Goal: Share content: Share content

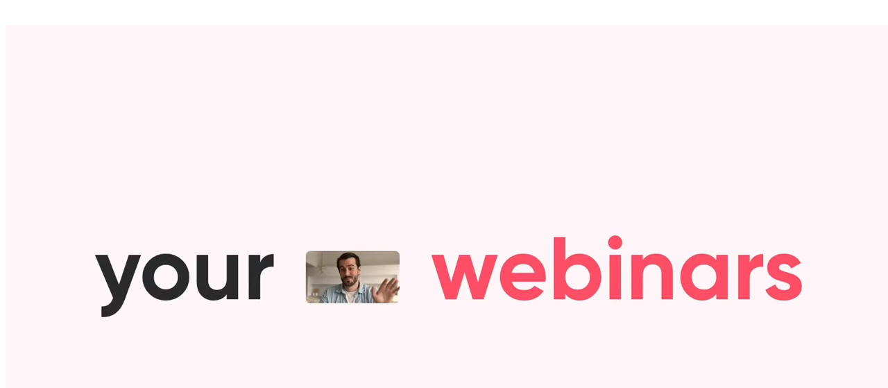
type input "**********"
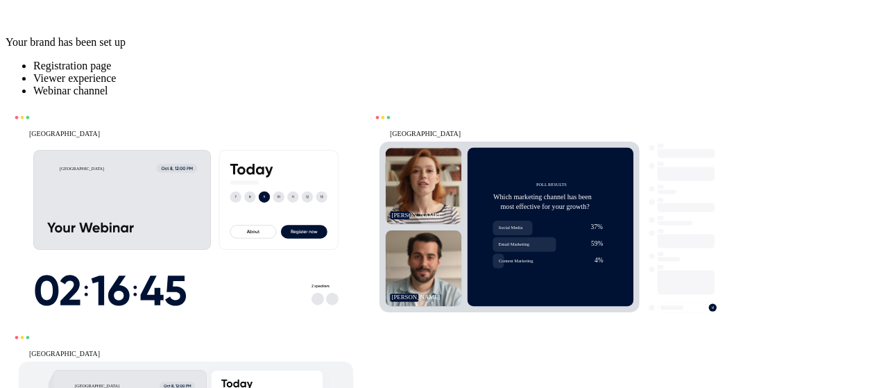
type input "*****"
type input "******"
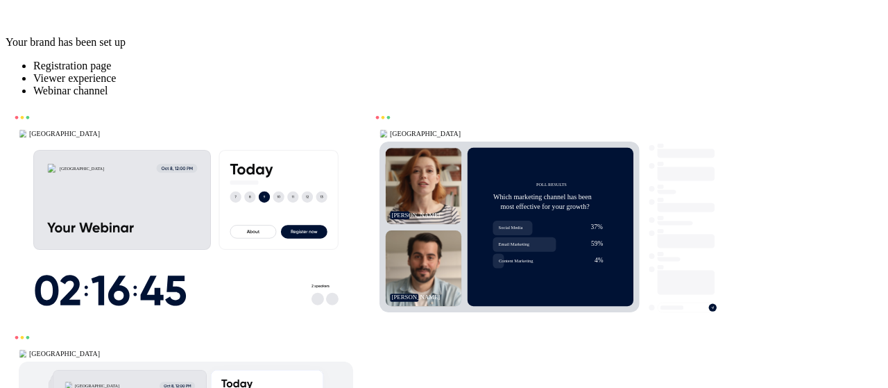
drag, startPoint x: 639, startPoint y: 202, endPoint x: 474, endPoint y: 199, distance: 165.1
type input "*********"
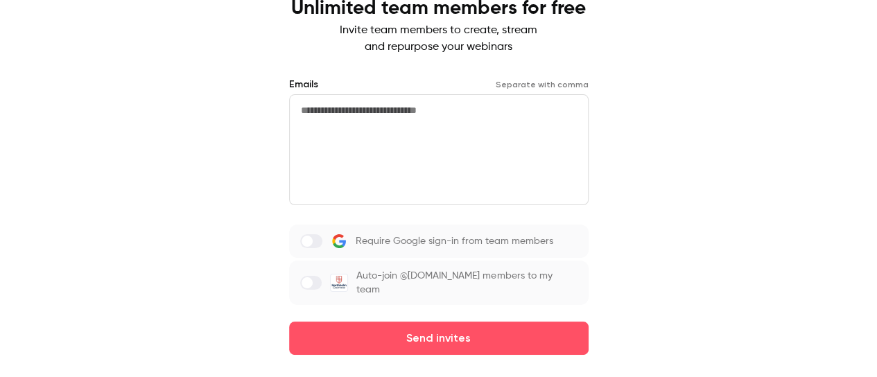
scroll to position [89, 0]
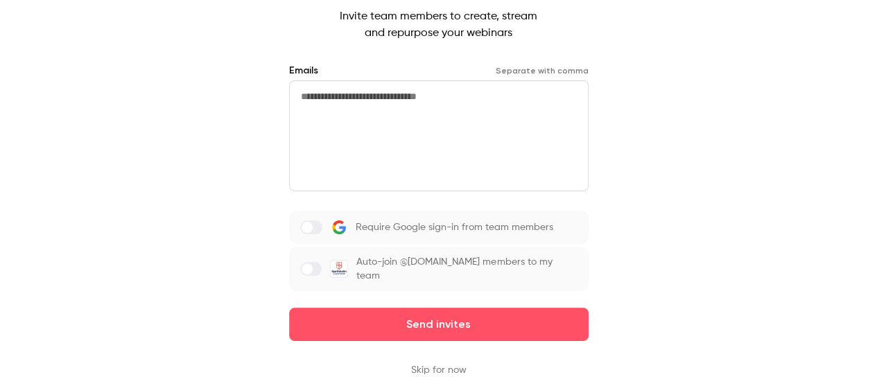
click at [431, 368] on button "Skip for now" at bounding box center [438, 370] width 55 height 14
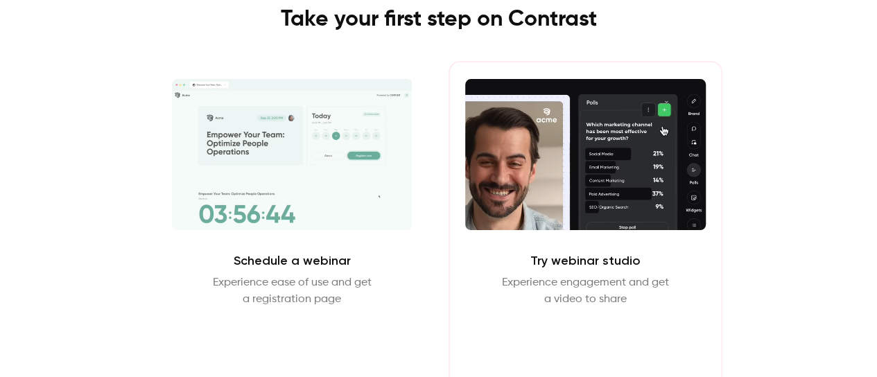
click at [593, 347] on button "Enter Studio" at bounding box center [585, 341] width 89 height 33
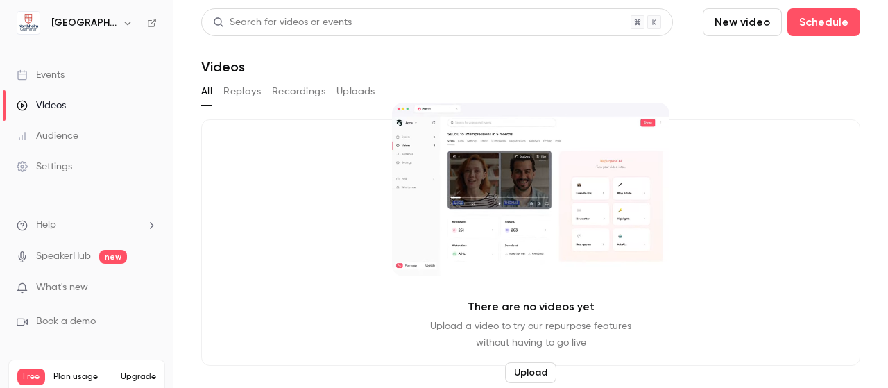
click at [721, 30] on button "New video" at bounding box center [742, 22] width 79 height 28
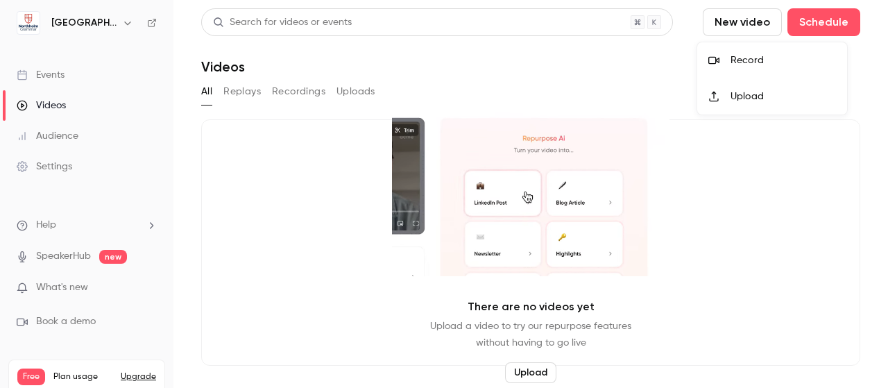
click at [745, 94] on div "Upload" at bounding box center [782, 96] width 105 height 14
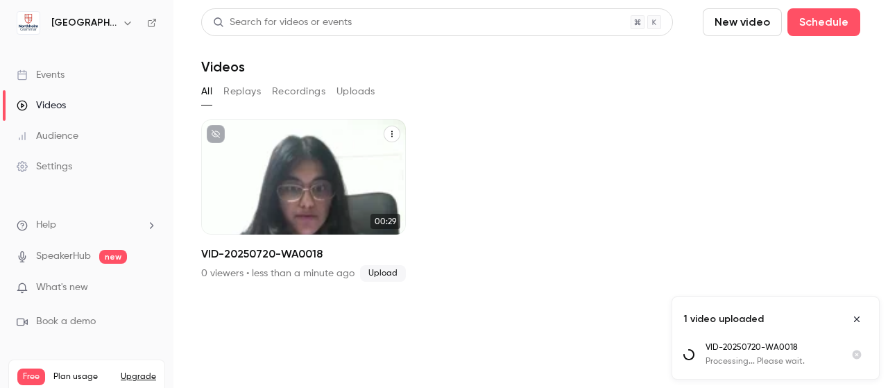
click at [384, 134] on button "VID-20250720-WA0018" at bounding box center [392, 134] width 17 height 17
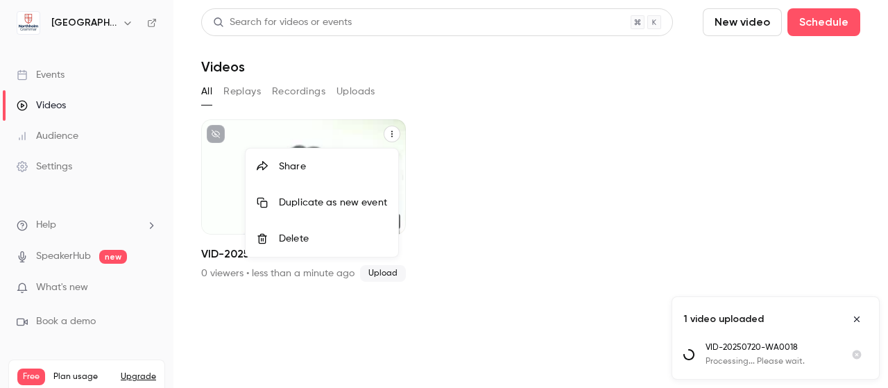
click at [490, 277] on div at bounding box center [444, 194] width 888 height 388
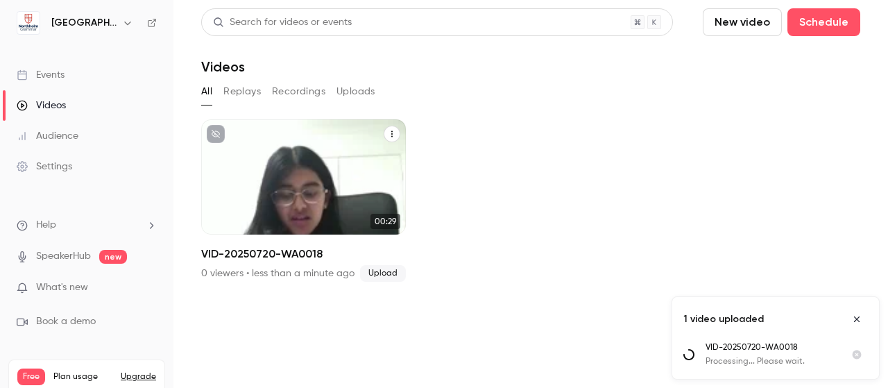
click at [96, 282] on p "What's new" at bounding box center [76, 287] width 118 height 15
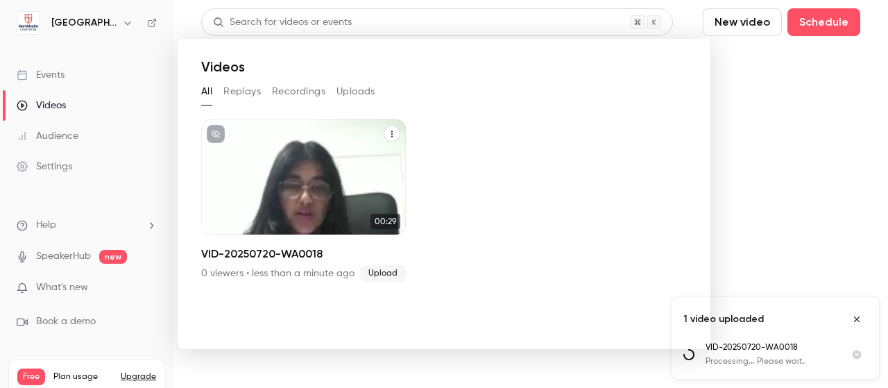
click at [760, 214] on div at bounding box center [444, 194] width 888 height 388
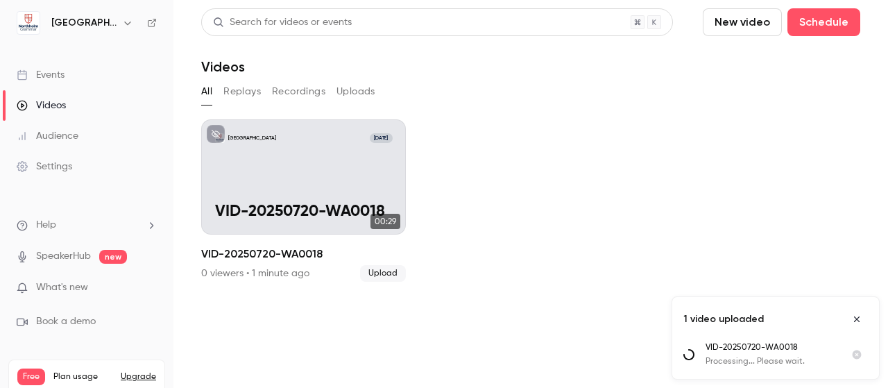
click at [349, 92] on button "Uploads" at bounding box center [355, 91] width 39 height 22
click at [298, 92] on button "Recordings" at bounding box center [298, 91] width 53 height 22
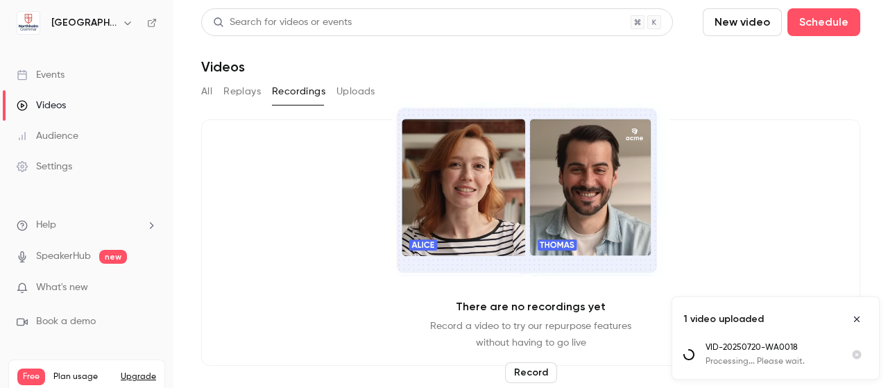
click at [243, 93] on button "Replays" at bounding box center [241, 91] width 37 height 22
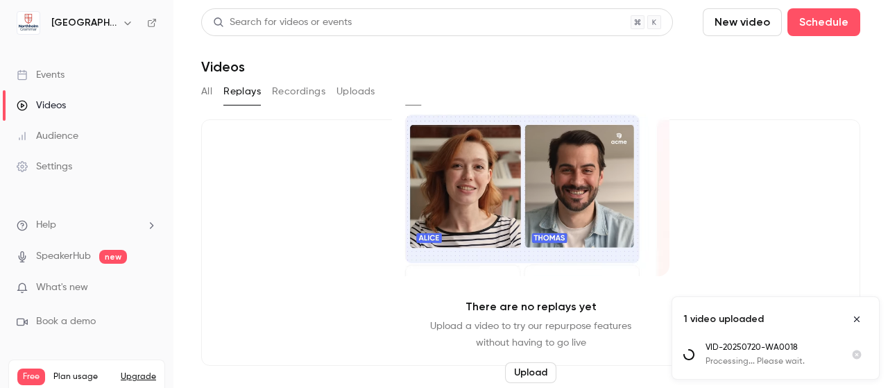
click at [206, 93] on button "All" at bounding box center [206, 91] width 11 height 22
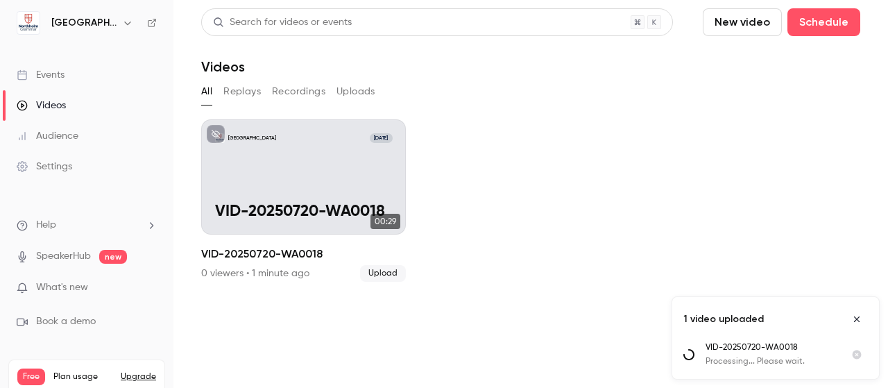
click at [859, 321] on icon "Close uploads list" at bounding box center [856, 319] width 11 height 10
click at [61, 76] on div "Events" at bounding box center [41, 75] width 48 height 14
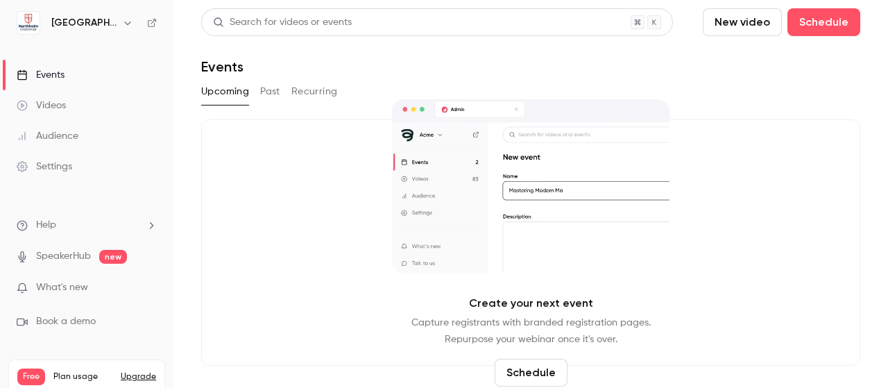
click at [57, 108] on div "Videos" at bounding box center [41, 105] width 49 height 14
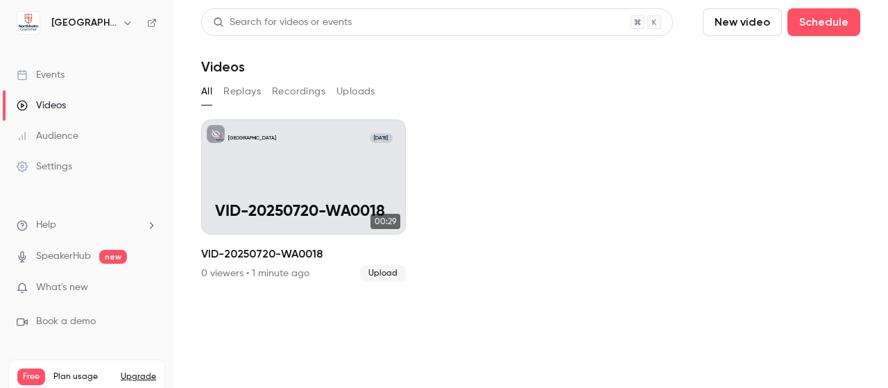
click at [57, 137] on div "Audience" at bounding box center [48, 136] width 62 height 14
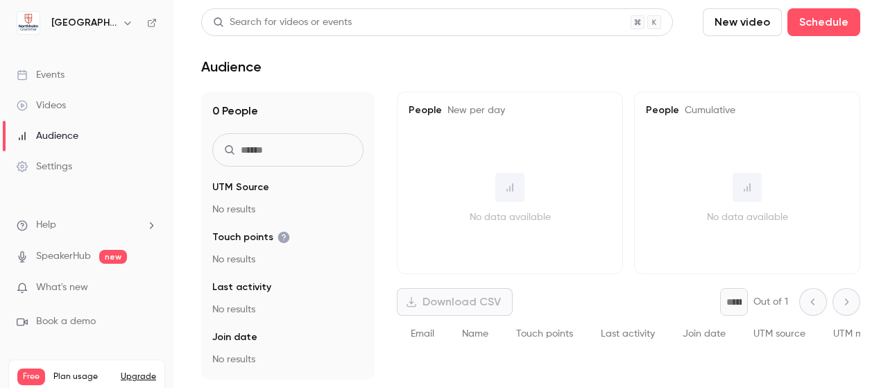
click at [60, 165] on div "Settings" at bounding box center [44, 167] width 55 height 14
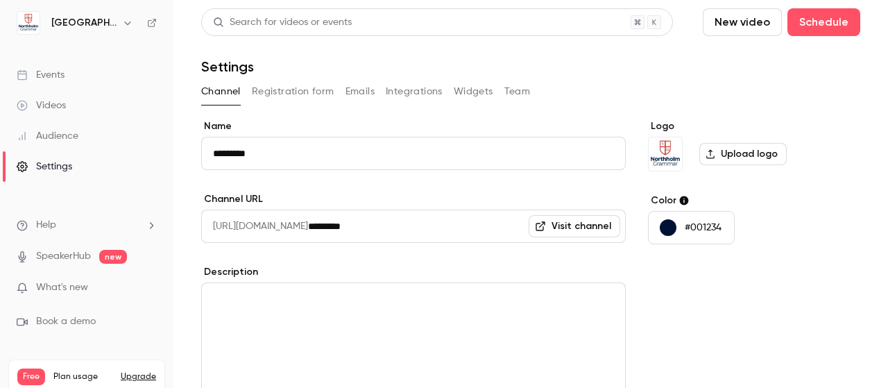
click at [649, 148] on img at bounding box center [665, 153] width 33 height 33
click at [685, 226] on p "#001234" at bounding box center [703, 228] width 37 height 14
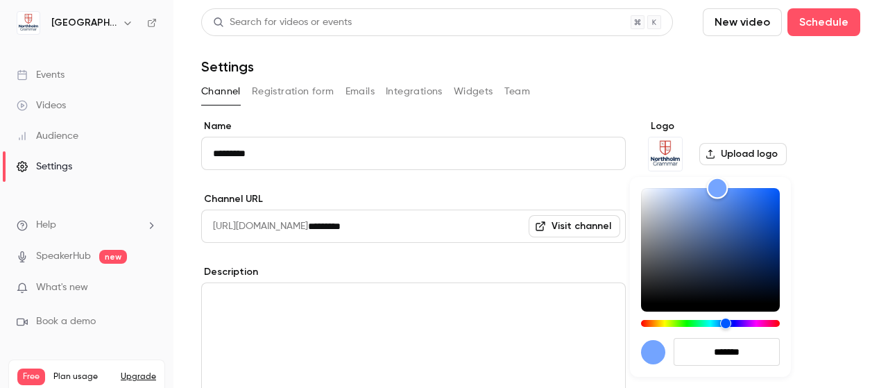
type input "*******"
drag, startPoint x: 758, startPoint y: 213, endPoint x: 721, endPoint y: 169, distance: 57.6
click at [721, 169] on div "*******" at bounding box center [444, 194] width 888 height 388
click at [825, 345] on div at bounding box center [444, 194] width 888 height 388
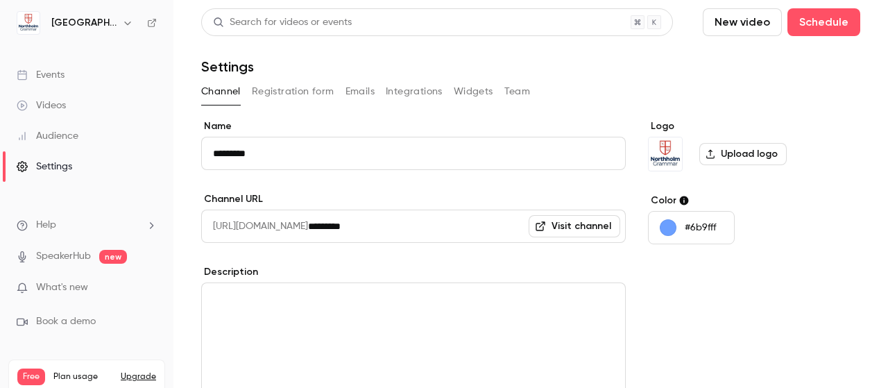
click at [479, 232] on input "*********" at bounding box center [467, 225] width 318 height 33
click at [110, 102] on link "Videos" at bounding box center [86, 105] width 173 height 31
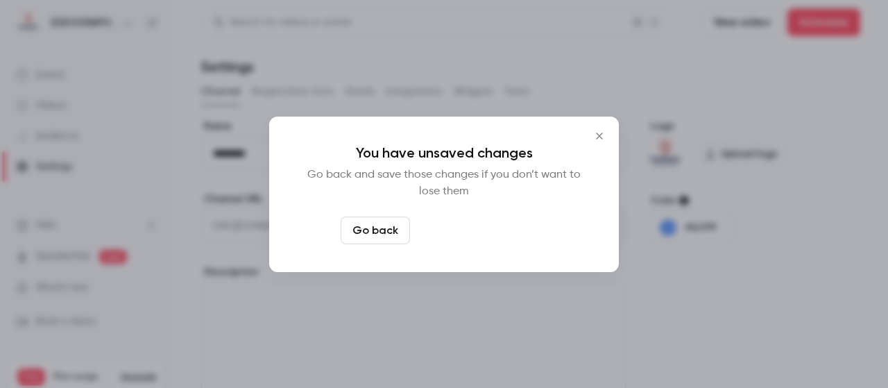
click at [448, 231] on button "Leave page anyway" at bounding box center [481, 230] width 132 height 28
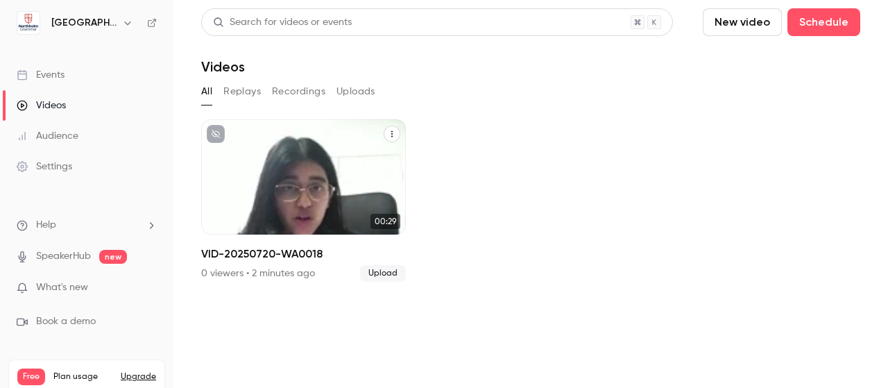
click at [344, 205] on p "VID-20250720-WA0018" at bounding box center [304, 212] width 178 height 18
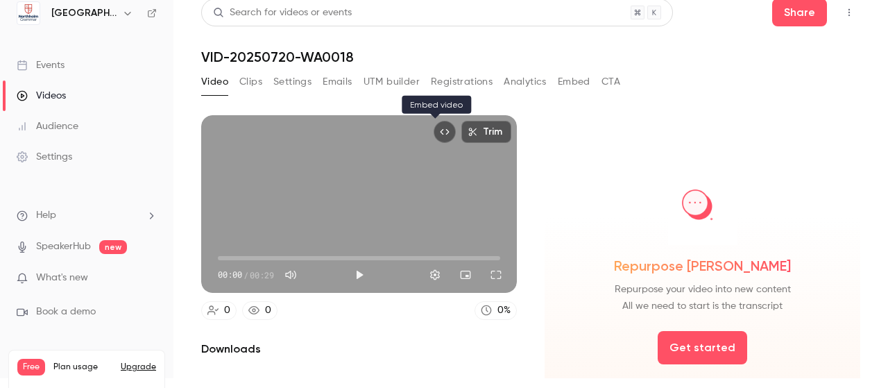
click at [433, 128] on button "Embed video" at bounding box center [444, 132] width 22 height 22
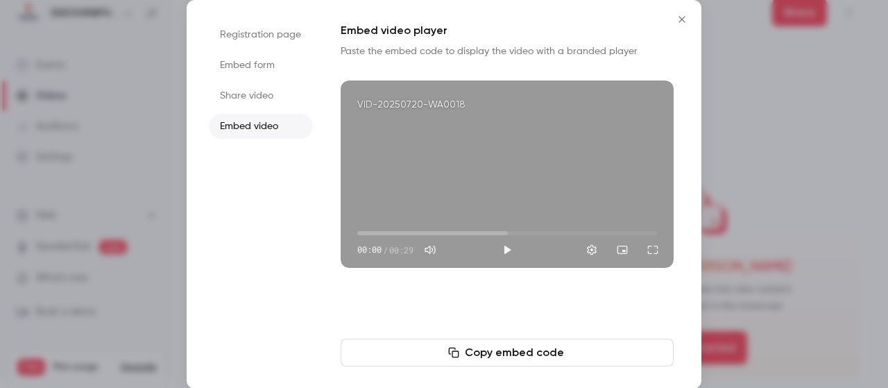
click at [230, 94] on li "Share video" at bounding box center [261, 95] width 104 height 25
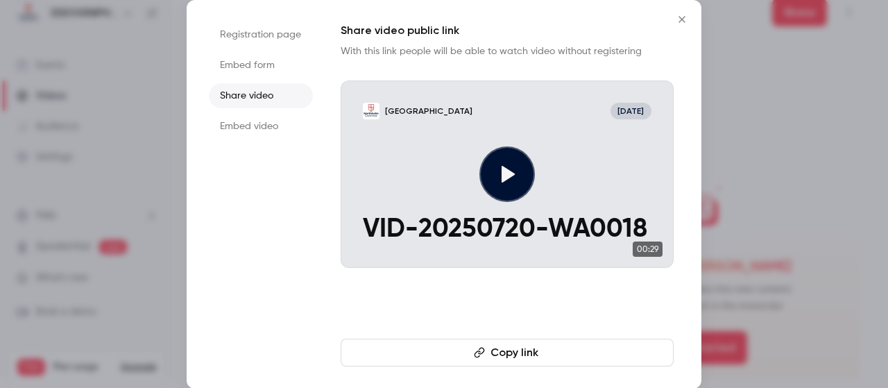
click at [466, 352] on button "Copy link" at bounding box center [507, 352] width 333 height 28
click at [681, 22] on icon "Close" at bounding box center [681, 19] width 17 height 11
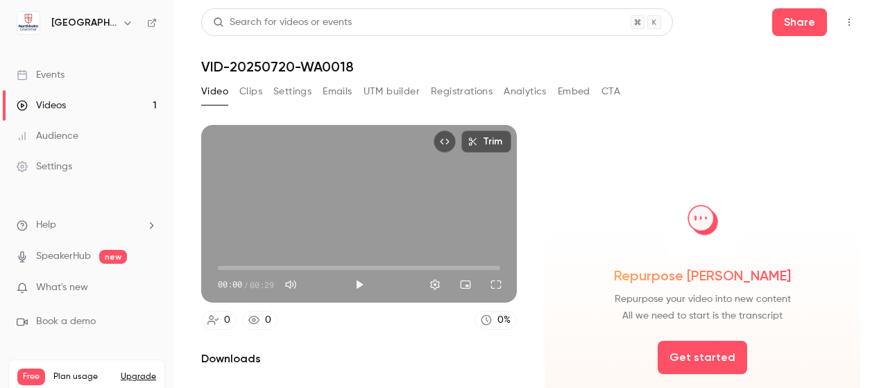
click at [221, 311] on link "0" at bounding box center [218, 320] width 35 height 19
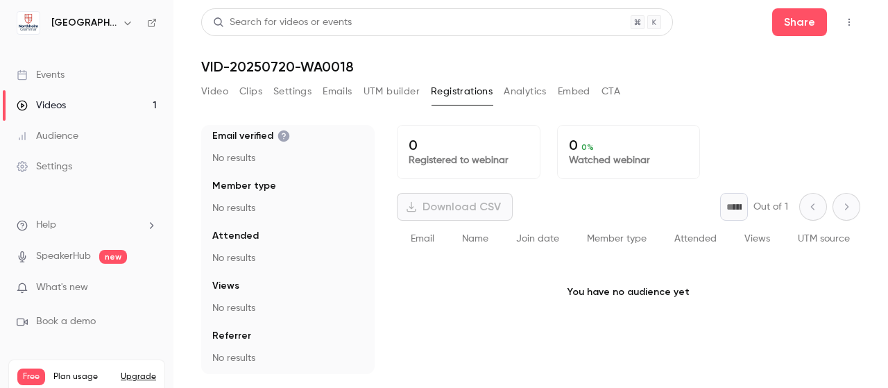
scroll to position [136, 0]
click at [220, 87] on button "Video" at bounding box center [214, 91] width 27 height 22
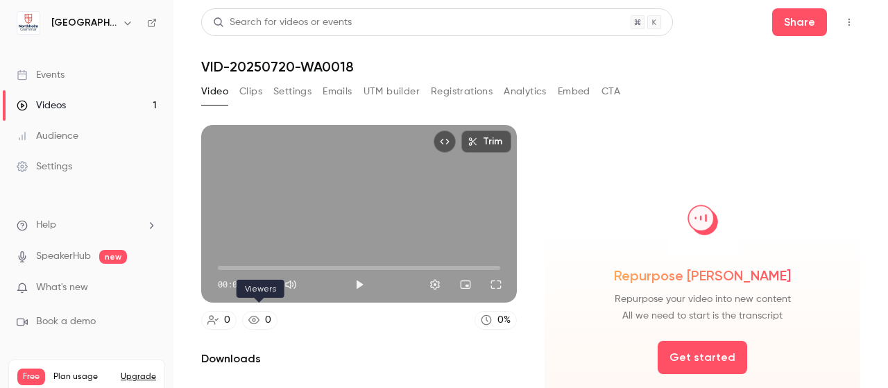
click at [257, 314] on icon at bounding box center [253, 319] width 11 height 11
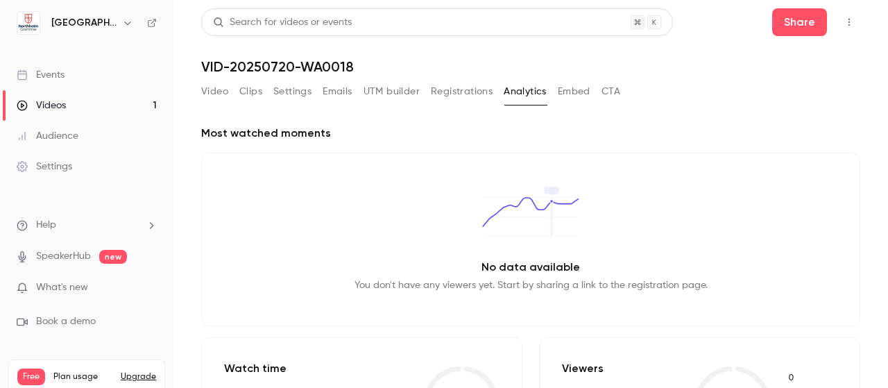
click at [212, 92] on button "Video" at bounding box center [214, 91] width 27 height 22
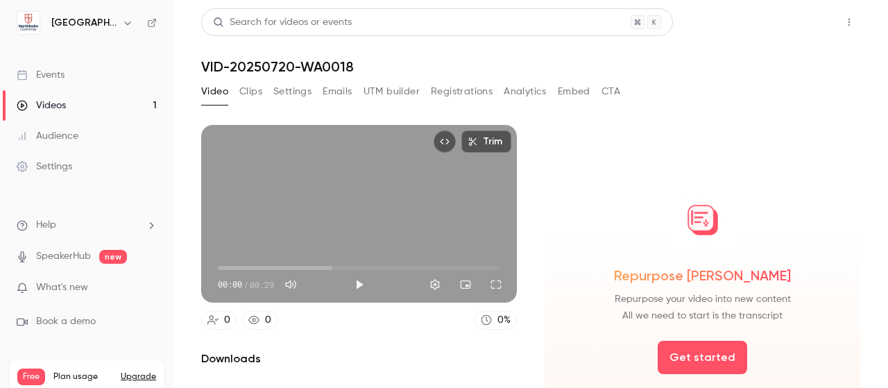
click at [772, 19] on button "Share" at bounding box center [799, 22] width 55 height 28
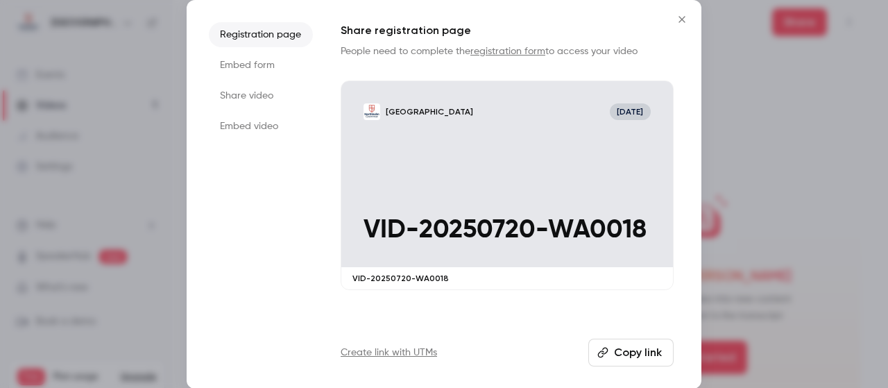
click at [250, 96] on li "Share video" at bounding box center [261, 95] width 104 height 25
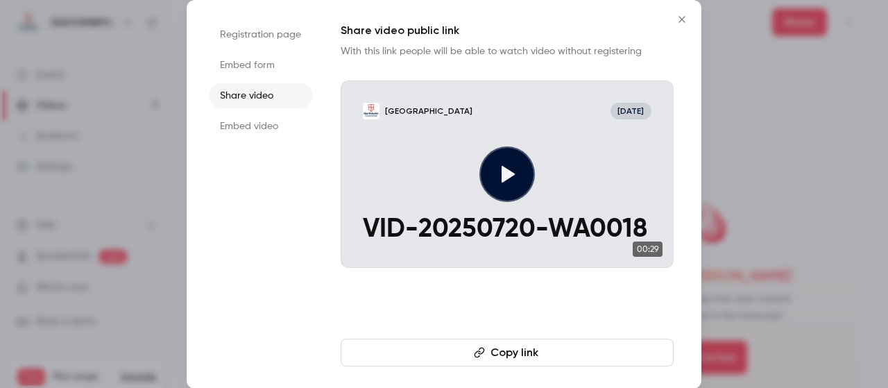
click at [454, 350] on button "Copy link" at bounding box center [507, 352] width 333 height 28
click at [677, 21] on icon "Close" at bounding box center [681, 19] width 17 height 11
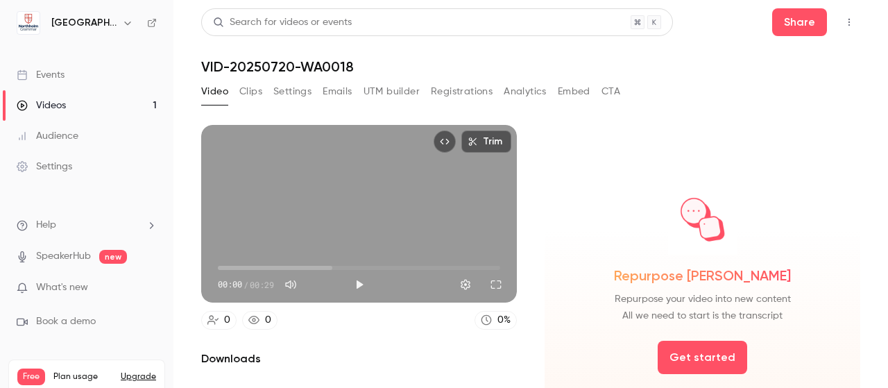
click at [265, 313] on div "0" at bounding box center [268, 320] width 6 height 15
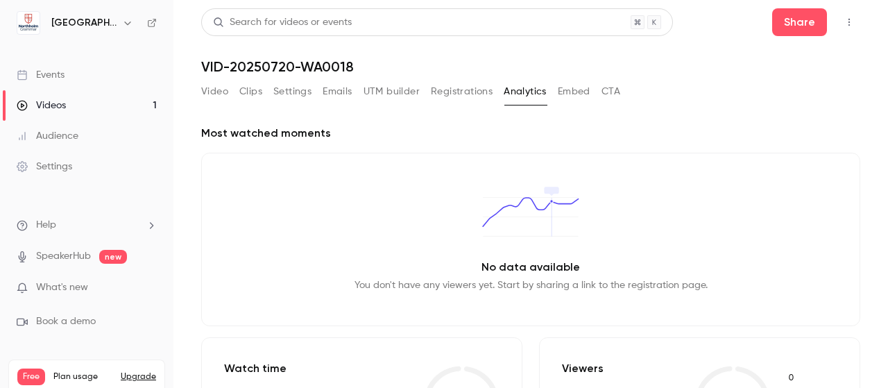
click at [210, 92] on button "Video" at bounding box center [214, 91] width 27 height 22
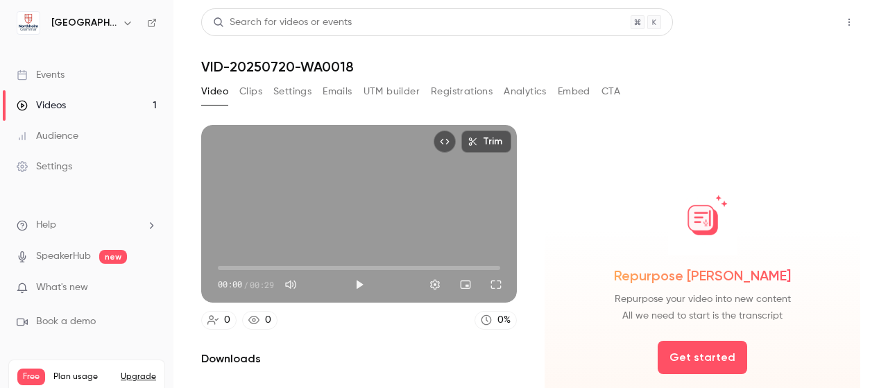
click at [789, 24] on button "Share" at bounding box center [799, 22] width 55 height 28
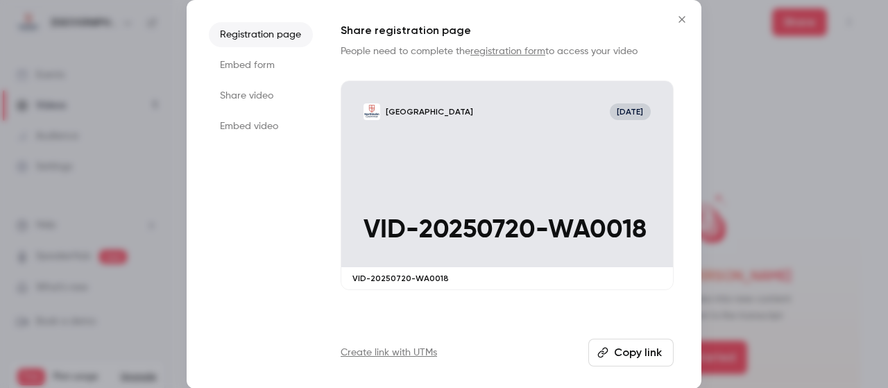
click at [618, 352] on button "Copy link" at bounding box center [630, 352] width 85 height 28
click at [682, 17] on icon "Close" at bounding box center [681, 19] width 17 height 11
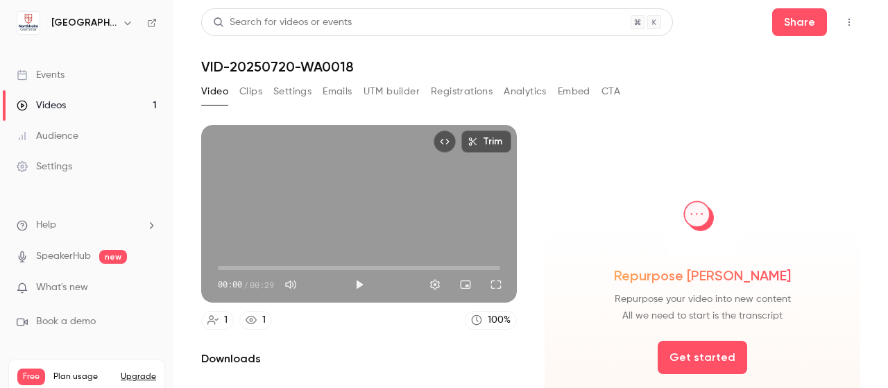
click at [252, 316] on icon at bounding box center [251, 319] width 11 height 11
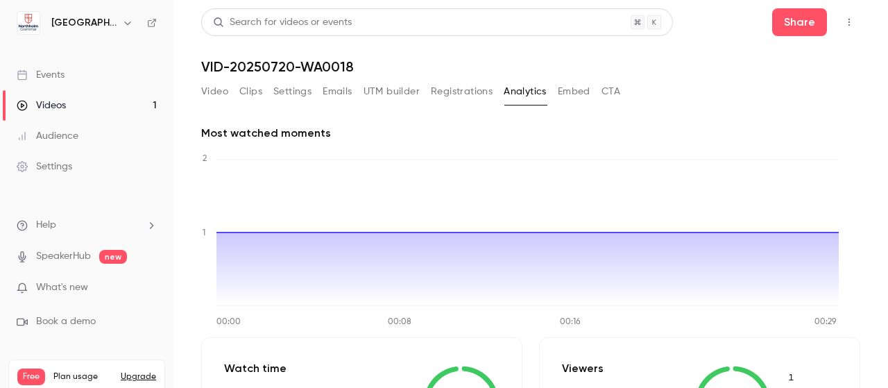
drag, startPoint x: 787, startPoint y: 20, endPoint x: 814, endPoint y: 110, distance: 94.1
click at [814, 110] on div "Most watched moments 00:00 00:08 00:16 00:29 0 1 2 Watch time 00:29 of 00:29 10…" at bounding box center [530, 365] width 659 height 515
click at [772, 28] on button "Share" at bounding box center [799, 22] width 55 height 28
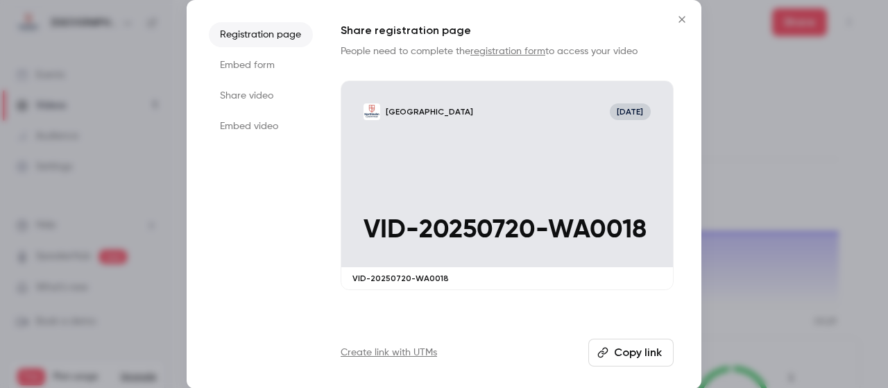
click at [242, 126] on li "Embed video" at bounding box center [261, 126] width 104 height 25
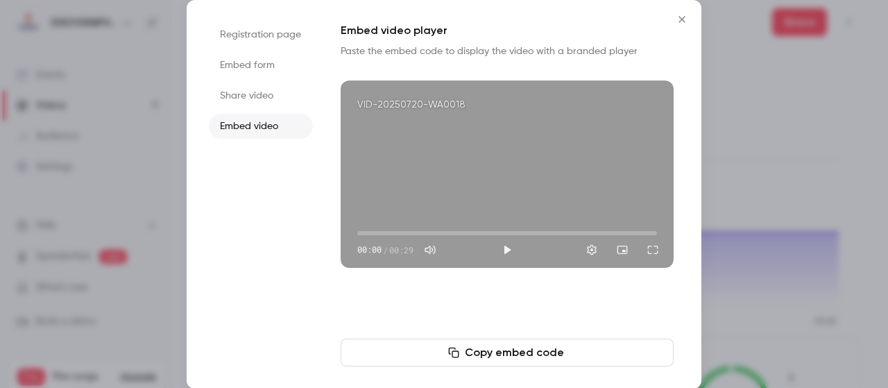
click at [254, 99] on li "Share video" at bounding box center [261, 95] width 104 height 25
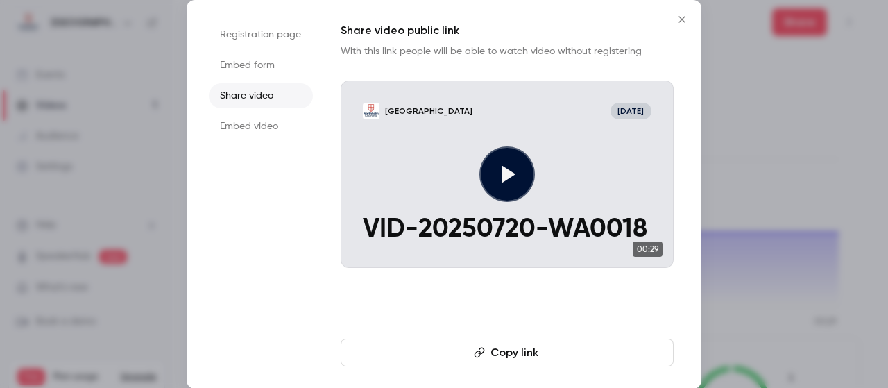
click at [438, 347] on button "Copy link" at bounding box center [507, 352] width 333 height 28
click at [262, 126] on li "Embed video" at bounding box center [261, 126] width 104 height 25
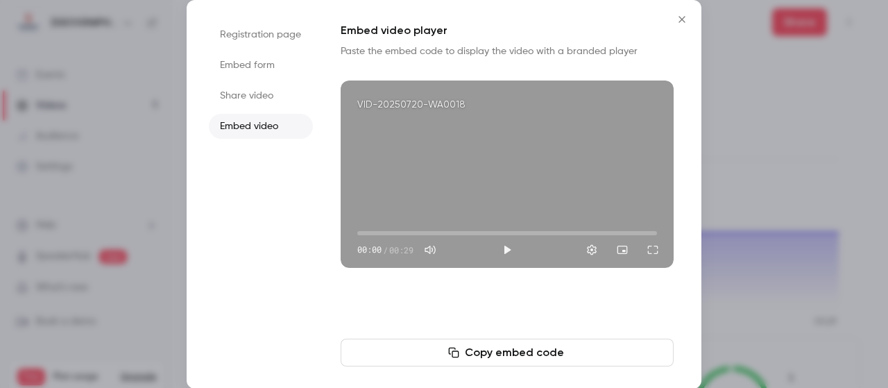
click at [490, 353] on button "Copy embed code" at bounding box center [507, 352] width 333 height 28
click at [682, 19] on icon "Close" at bounding box center [681, 19] width 17 height 11
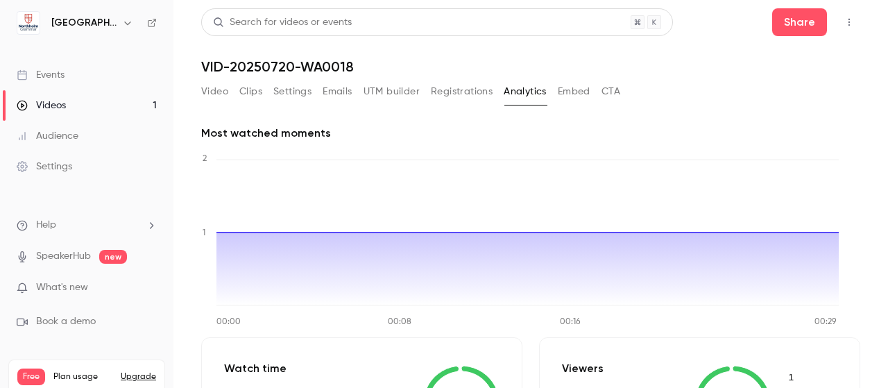
click at [209, 96] on button "Video" at bounding box center [214, 91] width 27 height 22
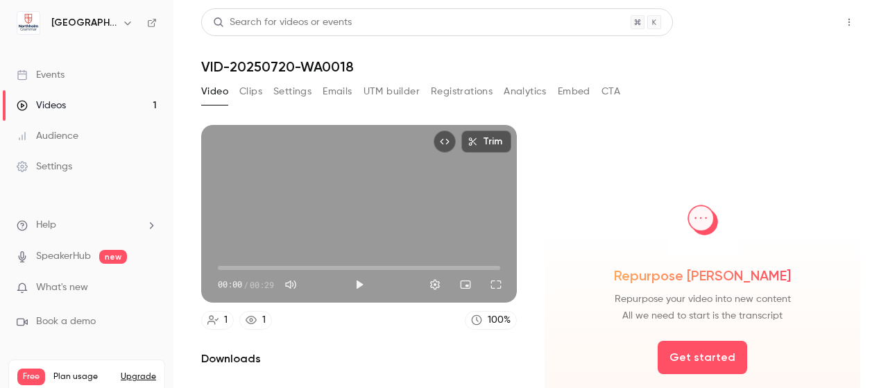
click at [773, 12] on button "Share" at bounding box center [799, 22] width 55 height 28
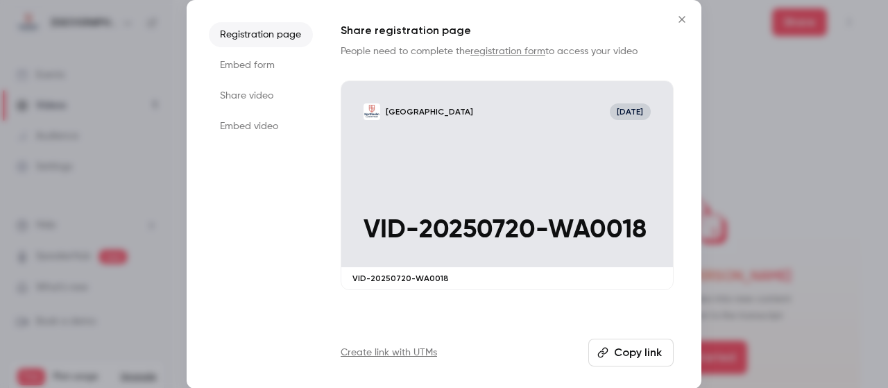
click at [268, 126] on li "Embed video" at bounding box center [261, 126] width 104 height 25
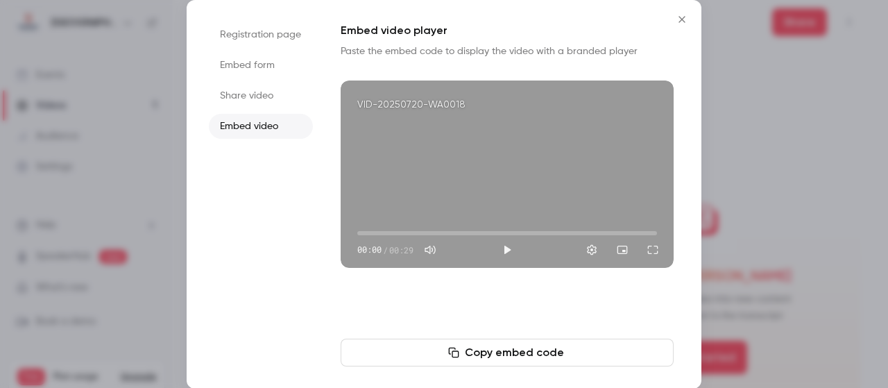
click at [234, 71] on li "Embed form" at bounding box center [261, 65] width 104 height 25
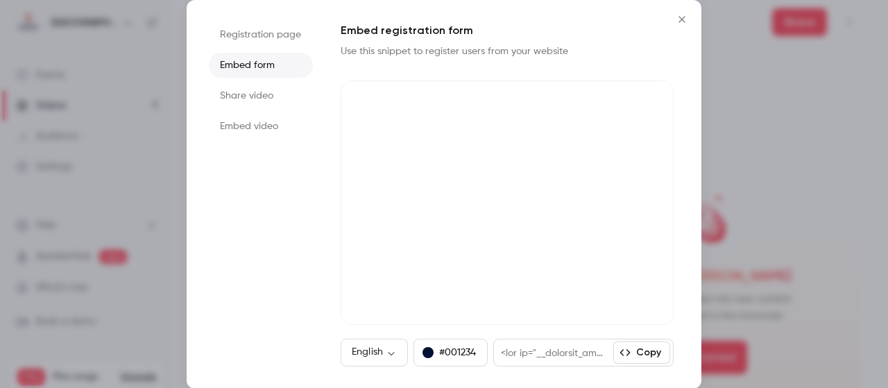
click at [670, 24] on button "Close" at bounding box center [682, 20] width 28 height 28
